Goal: Task Accomplishment & Management: Complete application form

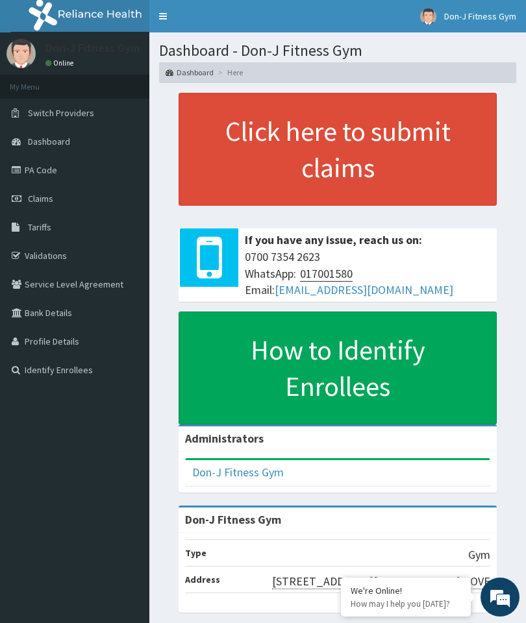
click at [40, 197] on span "Claims" at bounding box center [40, 199] width 25 height 12
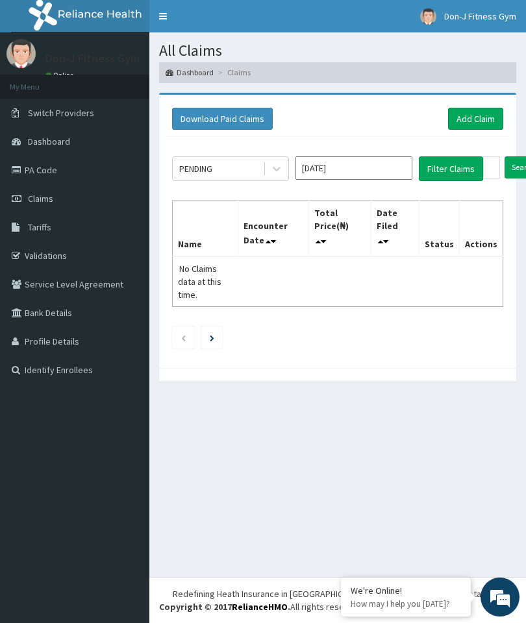
click at [491, 116] on link "Add Claim" at bounding box center [475, 119] width 55 height 22
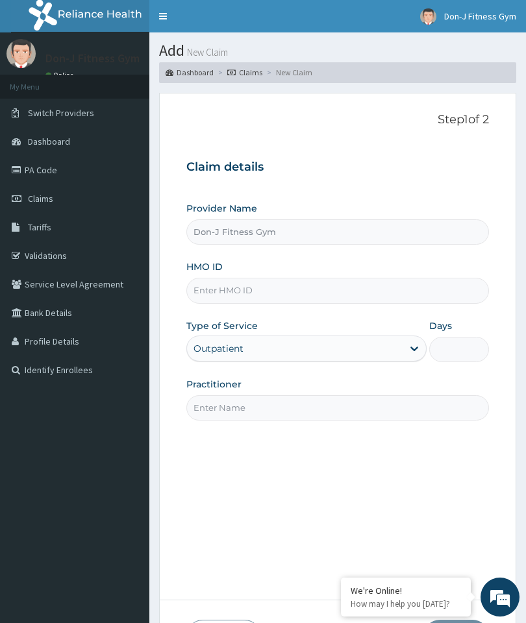
type input "Don-J Fitness Gym"
type input "1"
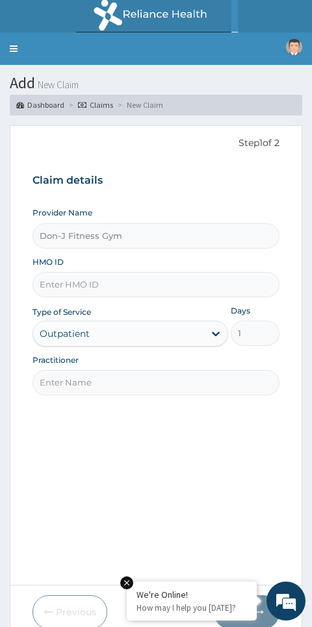
click at [72, 278] on input "HMO ID" at bounding box center [155, 284] width 247 height 25
click at [65, 280] on input "HMO ID" at bounding box center [155, 284] width 247 height 25
paste input "TGS/10005/A"
type input "TGS/10005/A"
click at [66, 382] on input "Practitioner" at bounding box center [155, 382] width 247 height 25
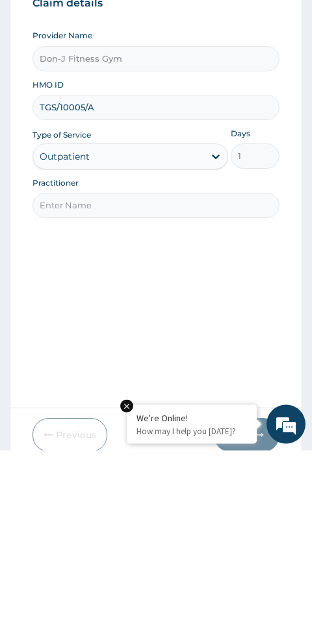
click at [70, 370] on input "Practitioner" at bounding box center [155, 382] width 247 height 25
paste input "BLESSING ERNEST"
type input "BLESSING ERNEST"
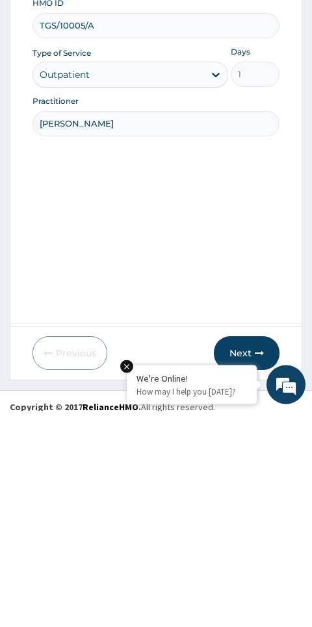
click at [250, 553] on button "Next" at bounding box center [247, 570] width 66 height 34
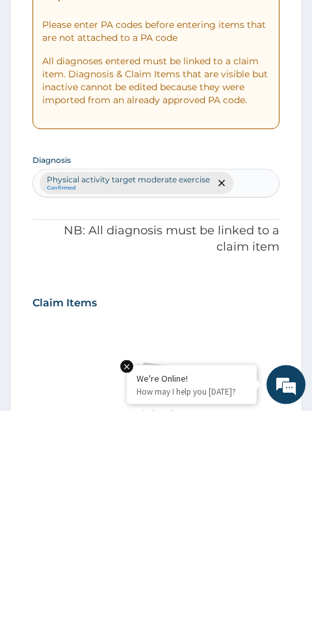
scroll to position [55, 0]
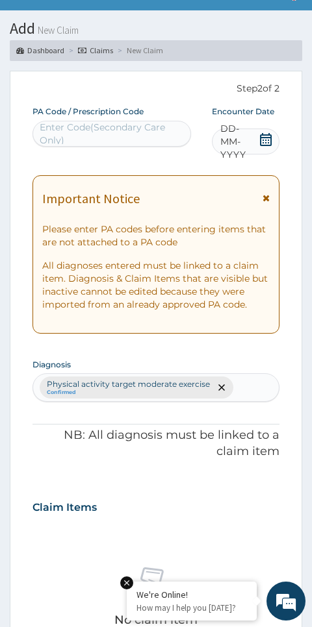
click at [247, 142] on span "DD-MM-YYYY" at bounding box center [239, 141] width 38 height 39
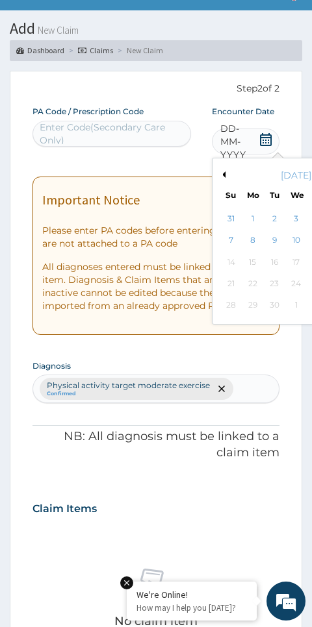
click at [264, 140] on icon at bounding box center [266, 139] width 12 height 13
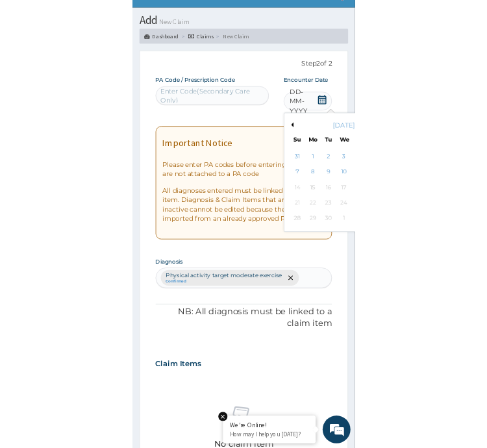
scroll to position [87, 0]
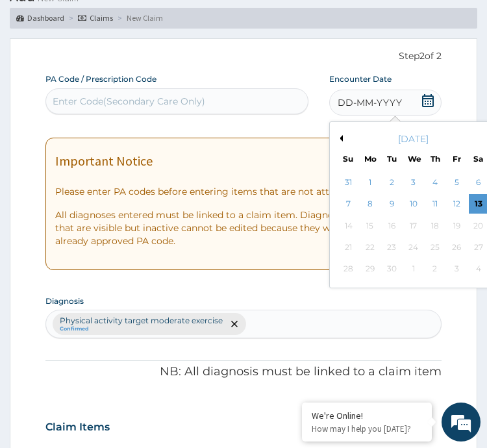
click at [475, 199] on div "13" at bounding box center [477, 204] width 19 height 19
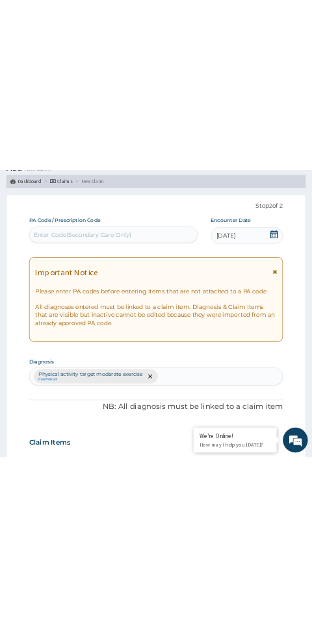
scroll to position [55, 0]
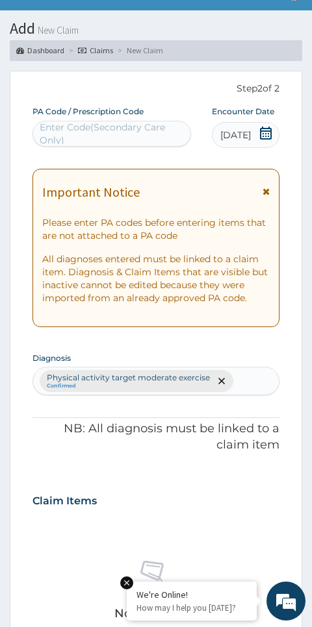
click at [62, 119] on div "PA Code / Prescription Code Enter Code(Secondary Care Only)" at bounding box center [111, 126] width 158 height 40
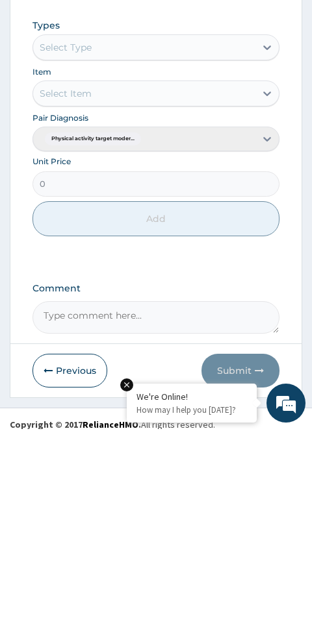
scroll to position [543, 0]
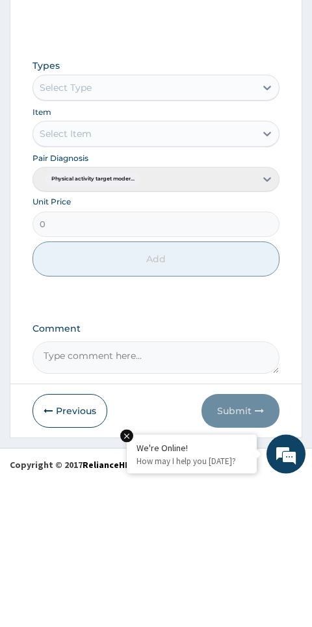
type input "PA/056B05"
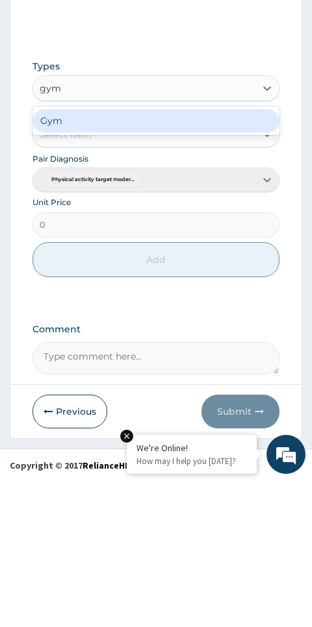
click at [66, 256] on div "Gym" at bounding box center [155, 267] width 247 height 23
type input "gym"
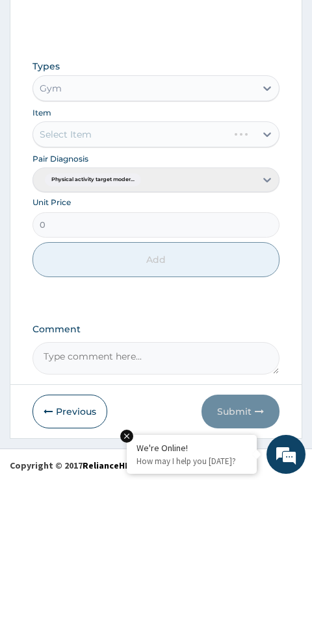
scroll to position [495, 0]
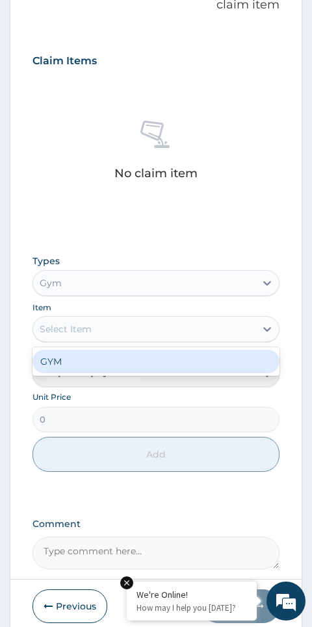
click at [79, 354] on div "GYM" at bounding box center [155, 361] width 247 height 23
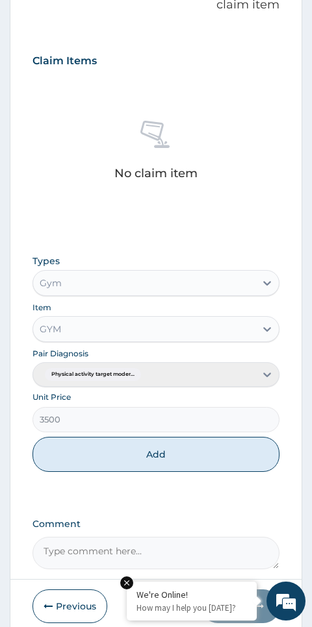
click at [194, 450] on button "Add" at bounding box center [155, 454] width 247 height 35
type input "0"
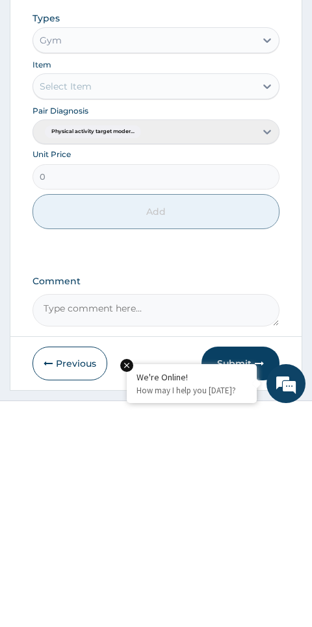
scroll to position [481, 0]
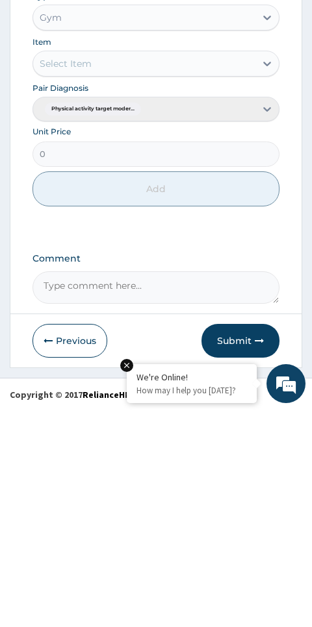
click at [84, 489] on textarea "Comment" at bounding box center [155, 505] width 247 height 32
type textarea "Gym Session"
click at [250, 541] on button "Submit" at bounding box center [240, 558] width 78 height 34
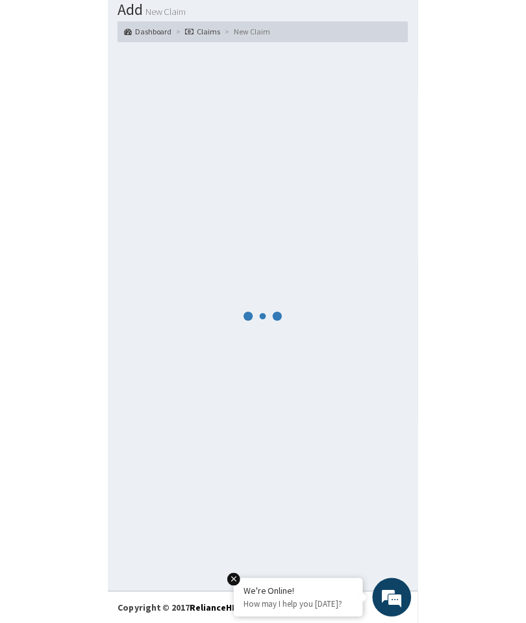
scroll to position [55, 0]
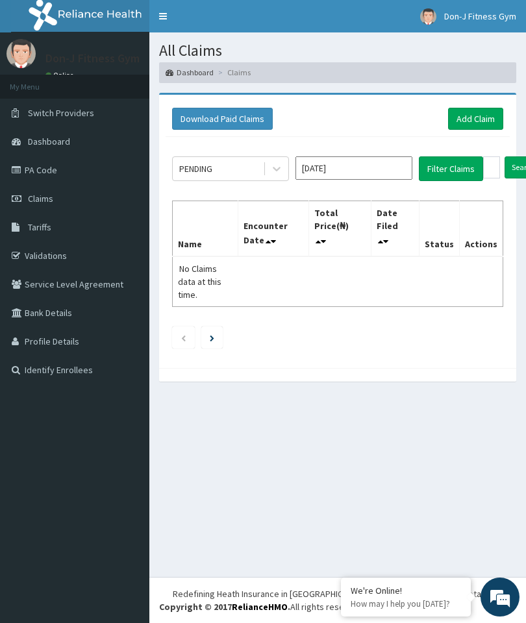
click at [475, 119] on link "Add Claim" at bounding box center [475, 119] width 55 height 22
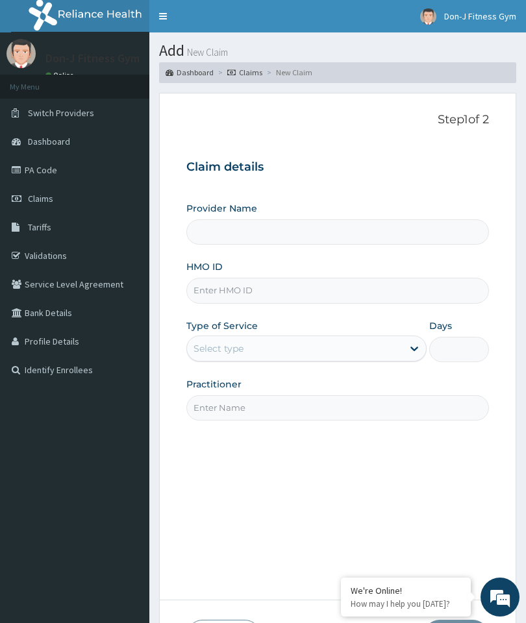
type input "Don-J Fitness Gym"
type input "1"
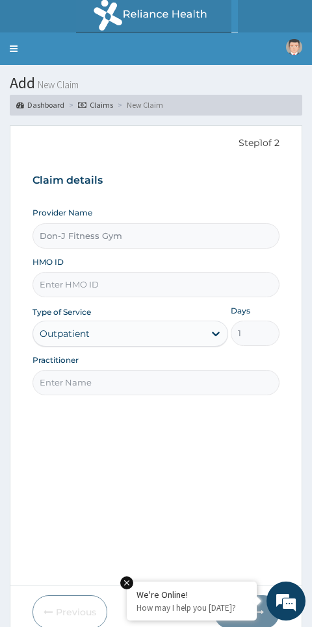
click at [72, 274] on input "HMO ID" at bounding box center [155, 284] width 247 height 25
click at [73, 278] on input "HMO ID" at bounding box center [155, 284] width 247 height 25
paste input "HNL/10008/A"
type input "HNL/10008/A"
click at [73, 387] on input "Practitioner" at bounding box center [155, 382] width 247 height 25
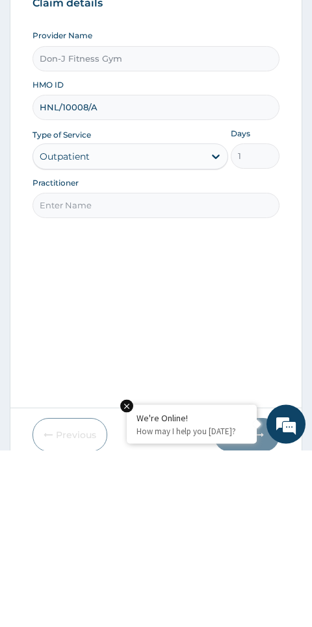
click at [67, 370] on input "Practitioner" at bounding box center [155, 382] width 247 height 25
paste input "[PERSON_NAME]"
type input "[PERSON_NAME]"
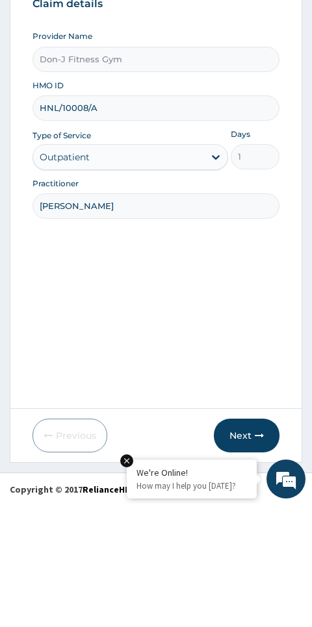
click at [255, 541] on button "Next" at bounding box center [247, 558] width 66 height 34
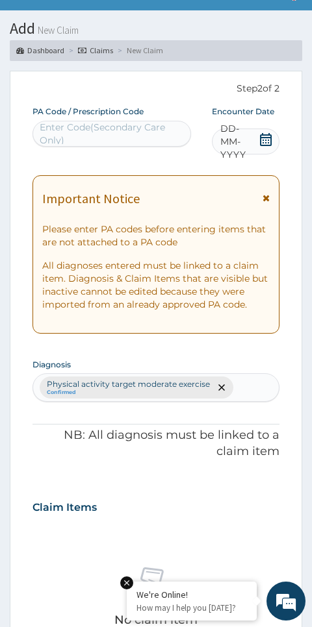
click at [252, 141] on span "DD-MM-YYYY" at bounding box center [239, 141] width 38 height 39
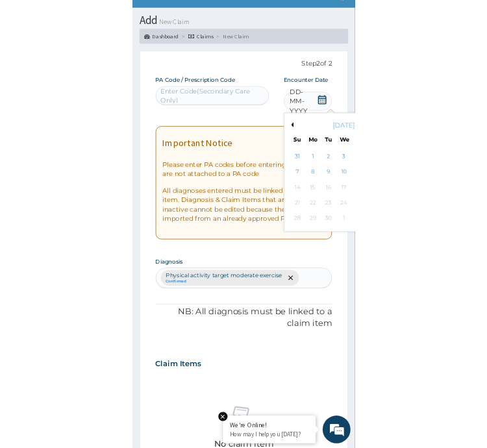
scroll to position [87, 0]
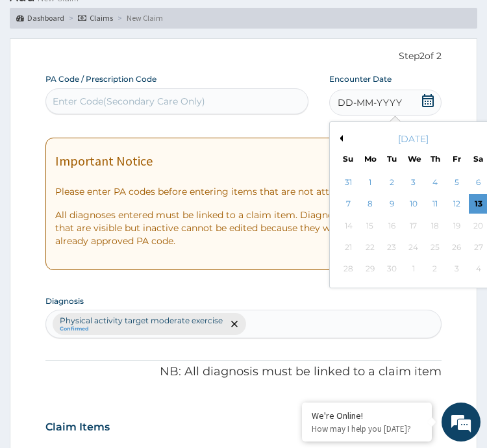
click at [476, 204] on div "13" at bounding box center [477, 204] width 19 height 19
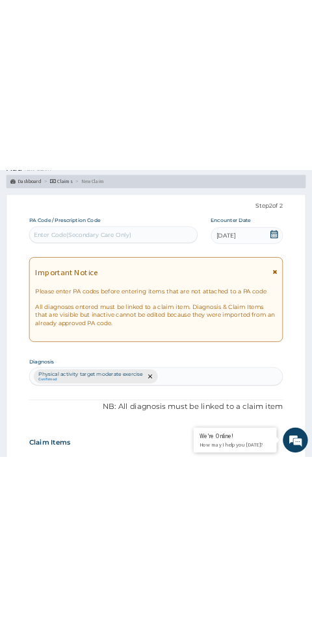
scroll to position [55, 0]
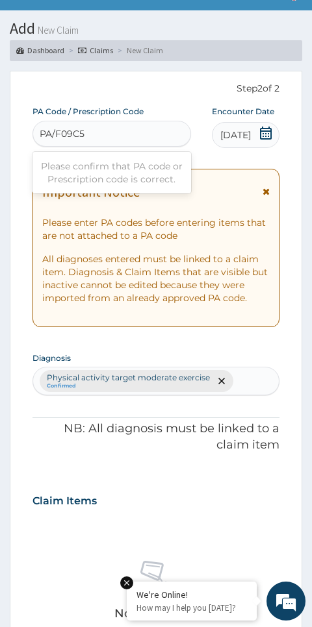
type input "PA/F09C5D"
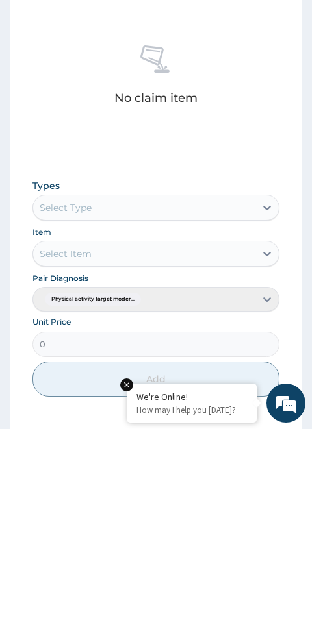
scroll to position [373, 0]
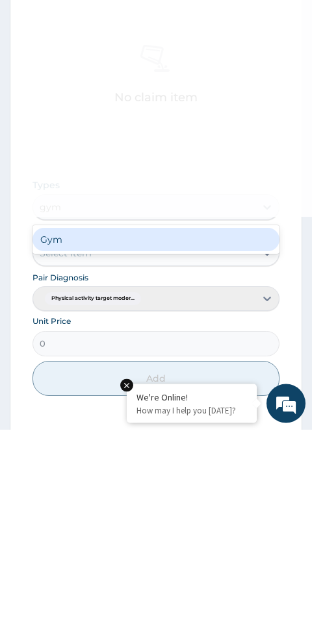
type input "gym"
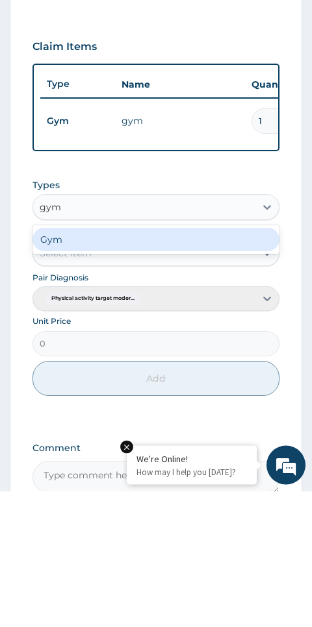
click at [78, 364] on div "Gym" at bounding box center [155, 375] width 247 height 23
type input "gym"
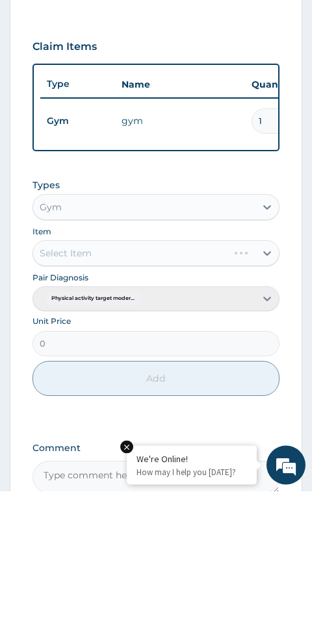
scroll to position [433, 0]
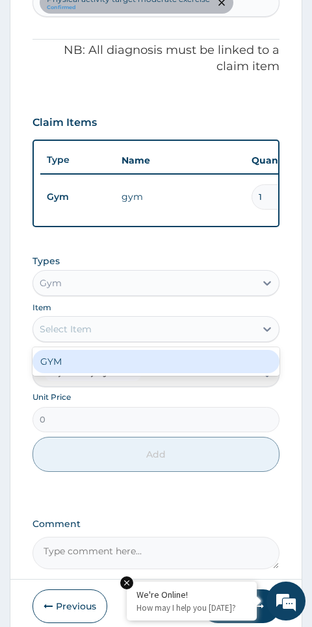
click at [71, 353] on div "GYM" at bounding box center [155, 361] width 247 height 23
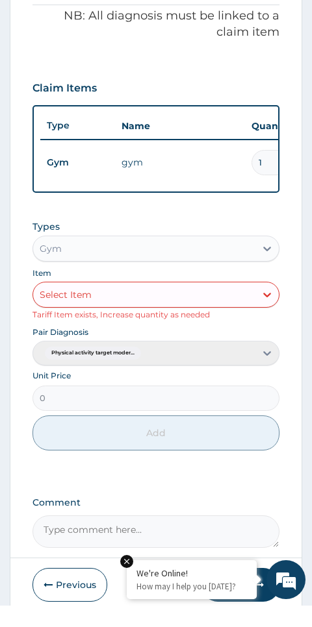
scroll to position [446, 0]
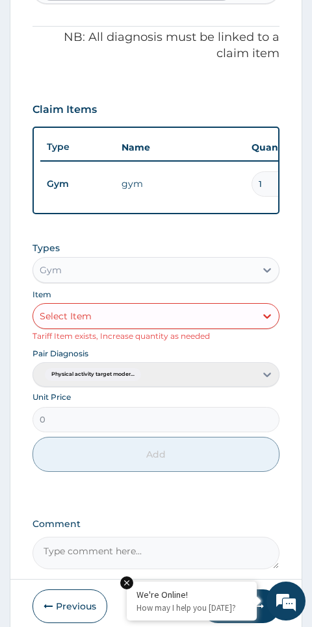
click at [95, 550] on textarea "Comment" at bounding box center [155, 553] width 247 height 32
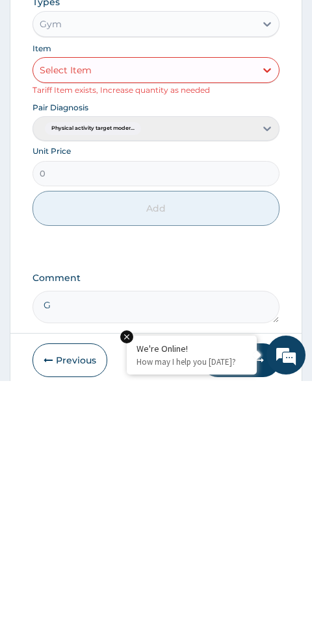
scroll to position [494, 0]
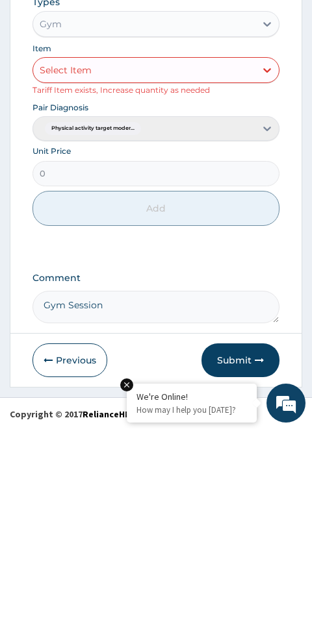
type textarea "Gym Session"
click at [262, 554] on icon "button" at bounding box center [258, 558] width 9 height 9
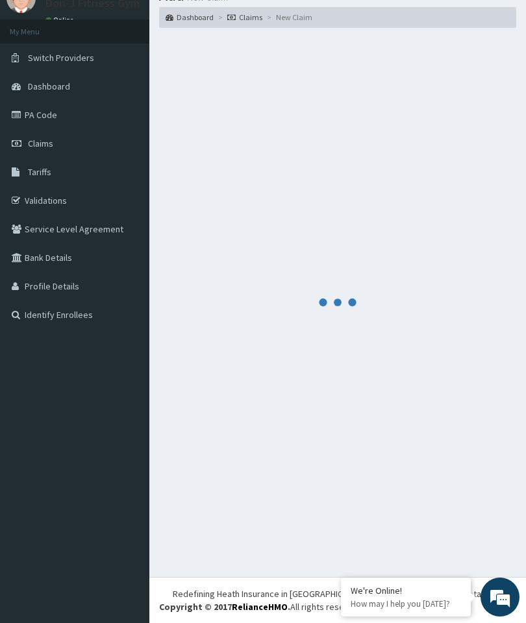
scroll to position [55, 0]
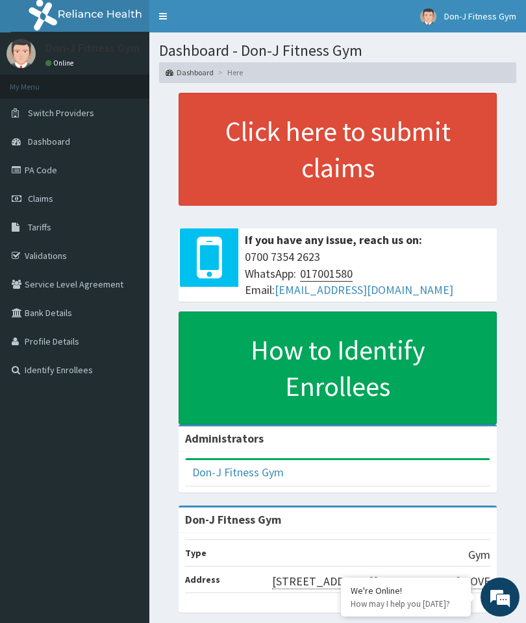
click at [38, 199] on span "Claims" at bounding box center [40, 199] width 25 height 12
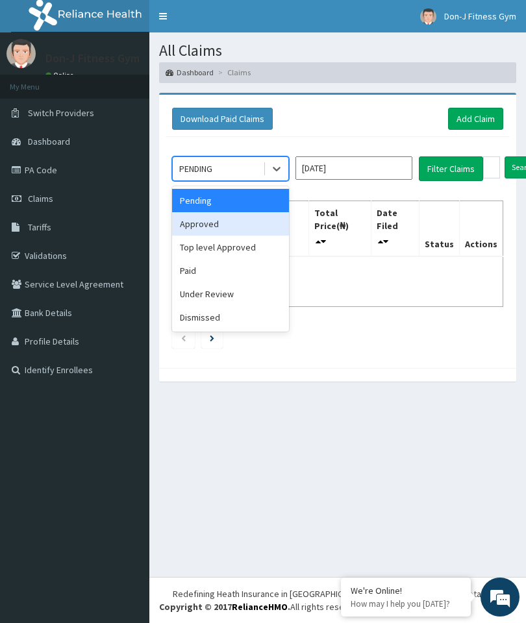
click at [222, 227] on div "Approved" at bounding box center [230, 223] width 117 height 23
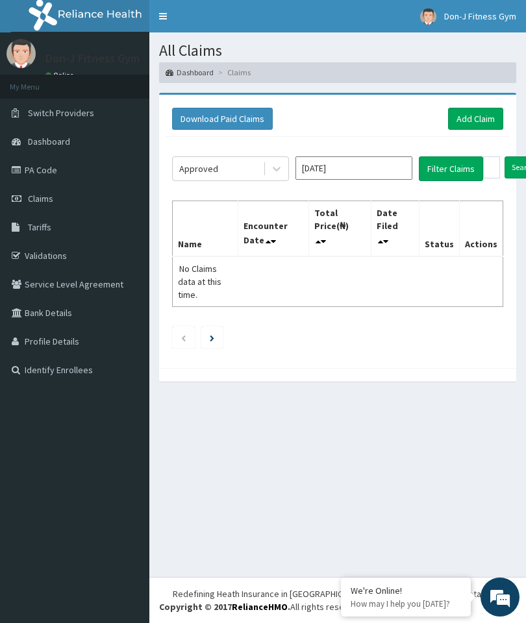
click at [452, 167] on button "Filter Claims" at bounding box center [451, 168] width 64 height 25
